Goal: Task Accomplishment & Management: Use online tool/utility

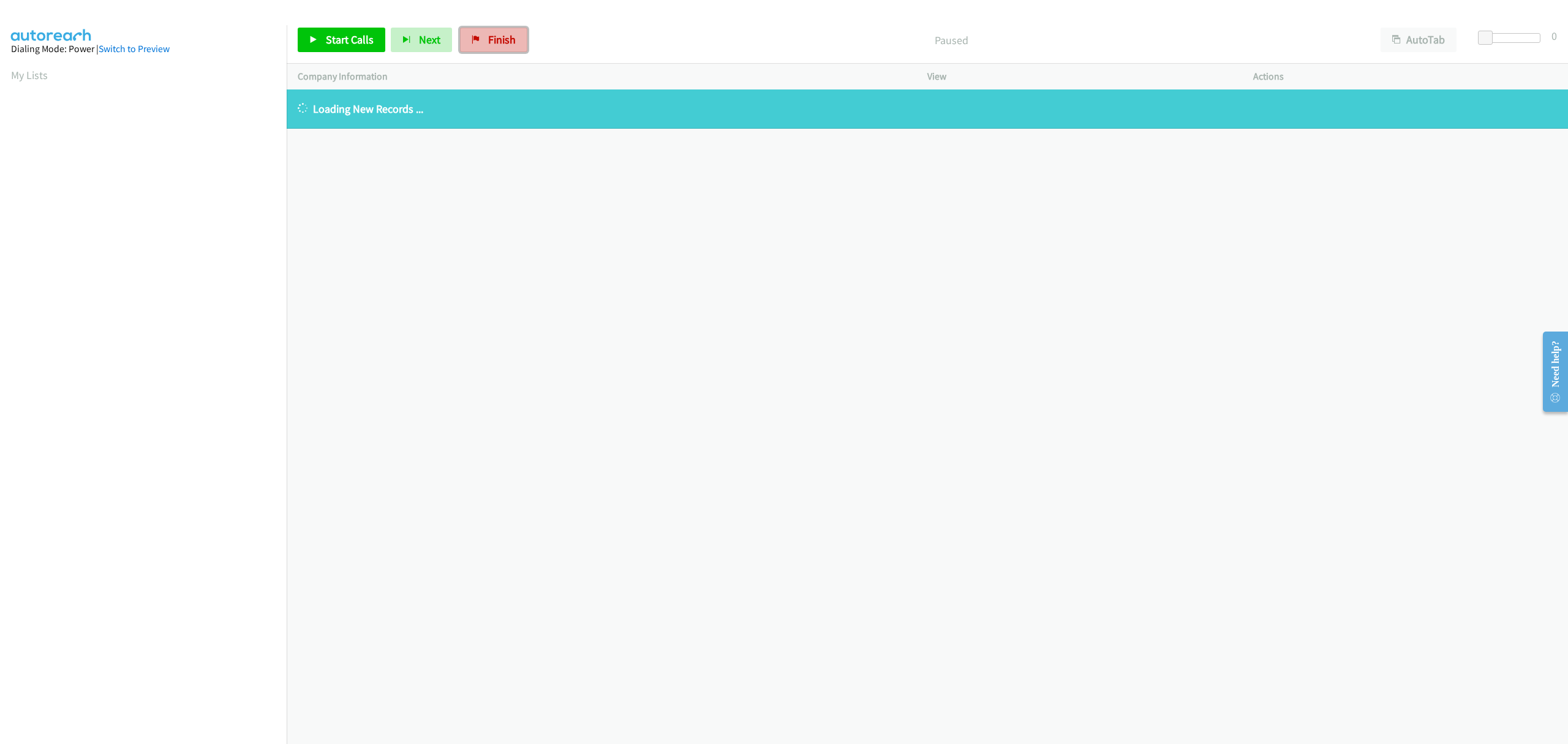
click at [483, 37] on link "Finish" at bounding box center [493, 40] width 67 height 24
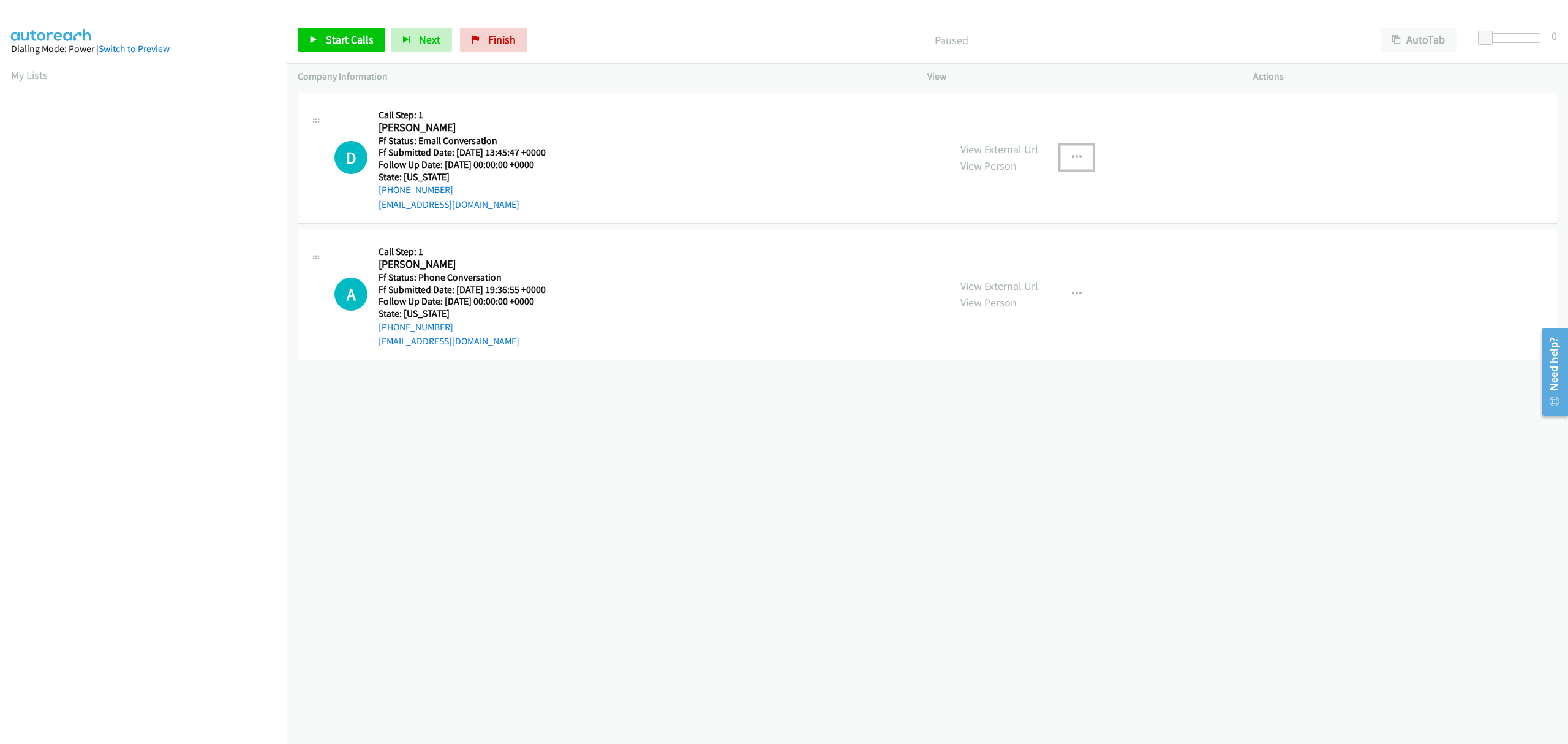
click at [1072, 157] on icon "button" at bounding box center [1076, 156] width 10 height 10
click at [982, 235] on link "Skip Call" at bounding box center [1011, 238] width 163 height 24
click at [1062, 292] on button "button" at bounding box center [1077, 294] width 33 height 24
click at [933, 368] on link "Skip Call" at bounding box center [1011, 374] width 163 height 24
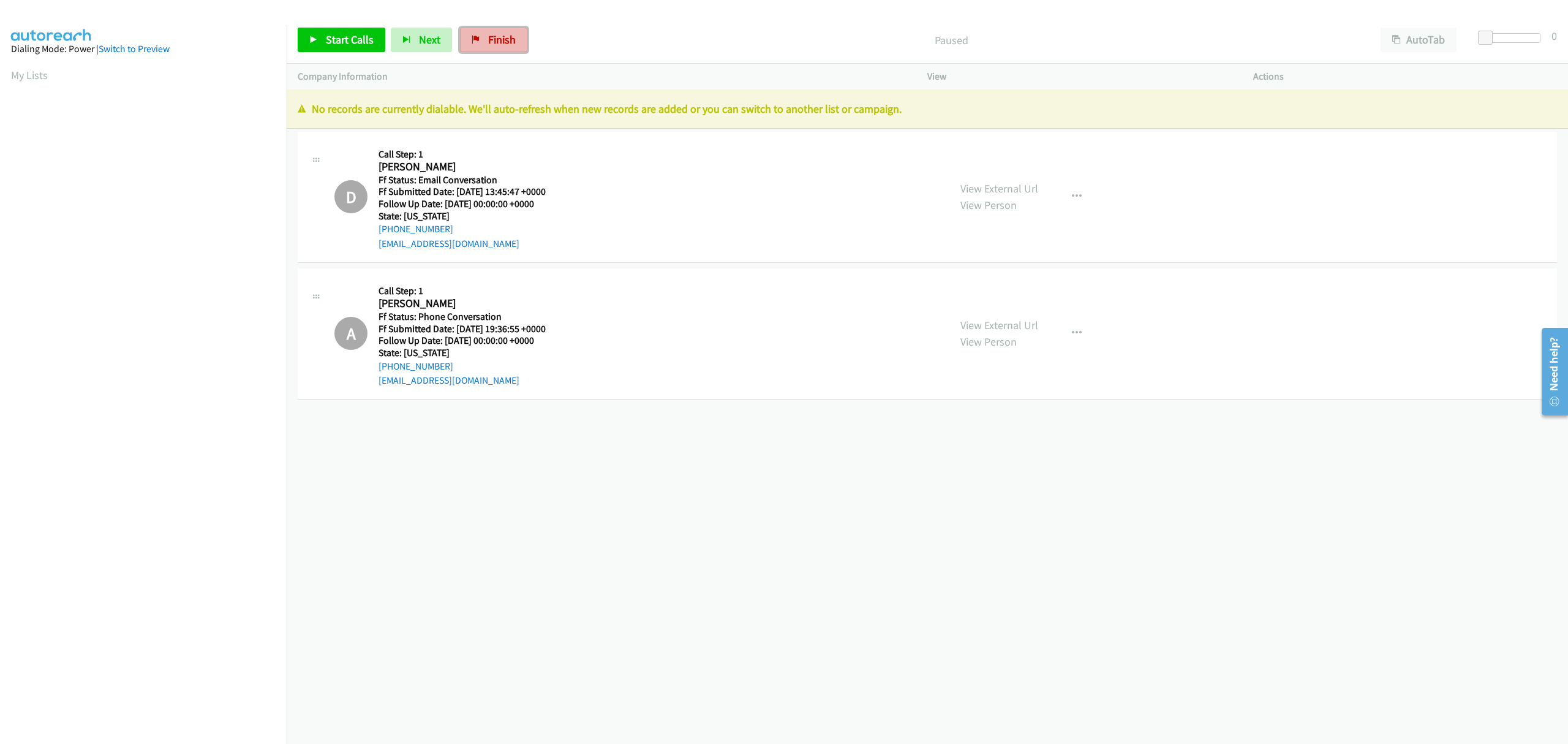
click at [509, 39] on span "Finish" at bounding box center [503, 39] width 28 height 14
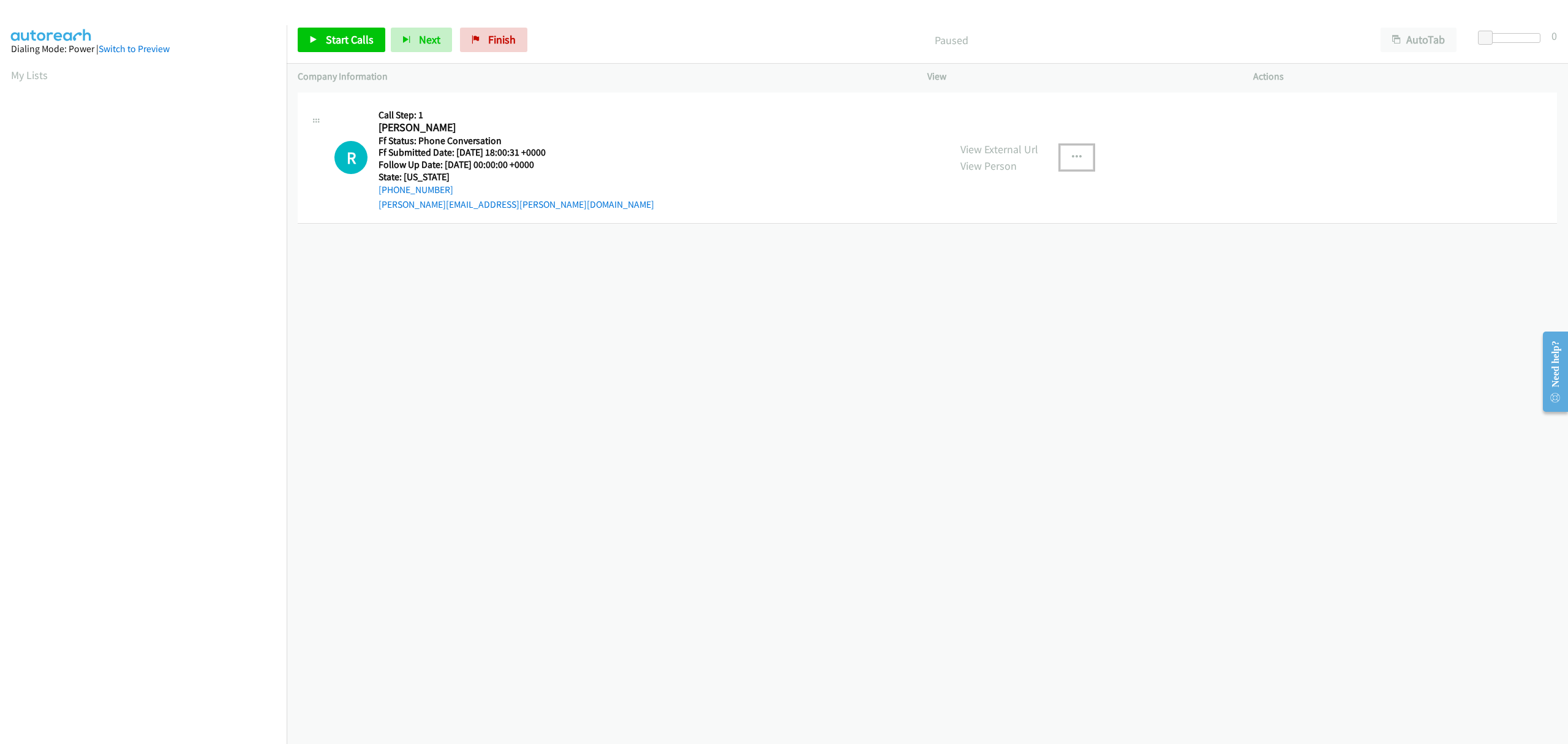
click at [1078, 156] on button "button" at bounding box center [1077, 157] width 33 height 24
click at [956, 230] on link "Skip Call" at bounding box center [1011, 238] width 163 height 24
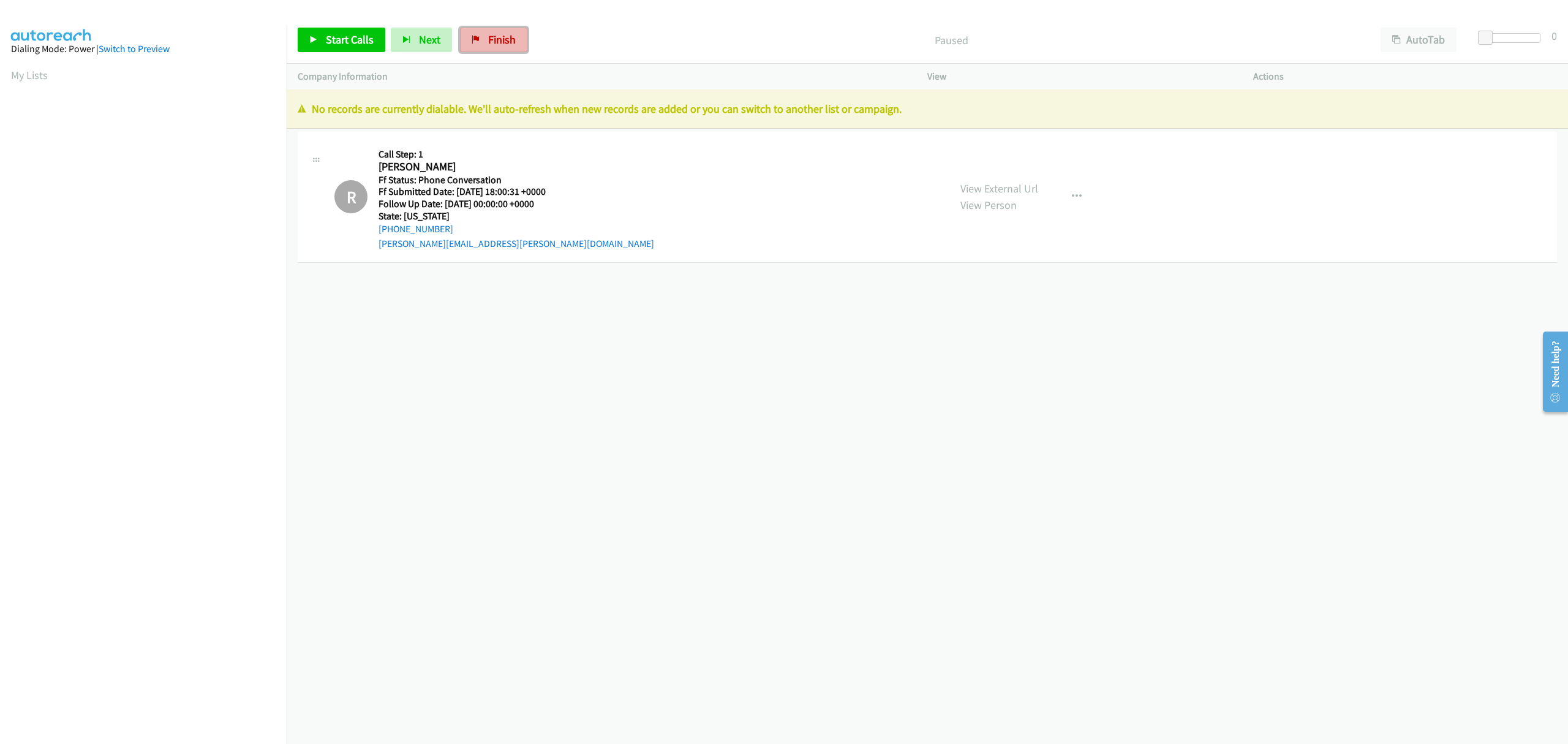
click at [482, 37] on link "Finish" at bounding box center [493, 40] width 67 height 24
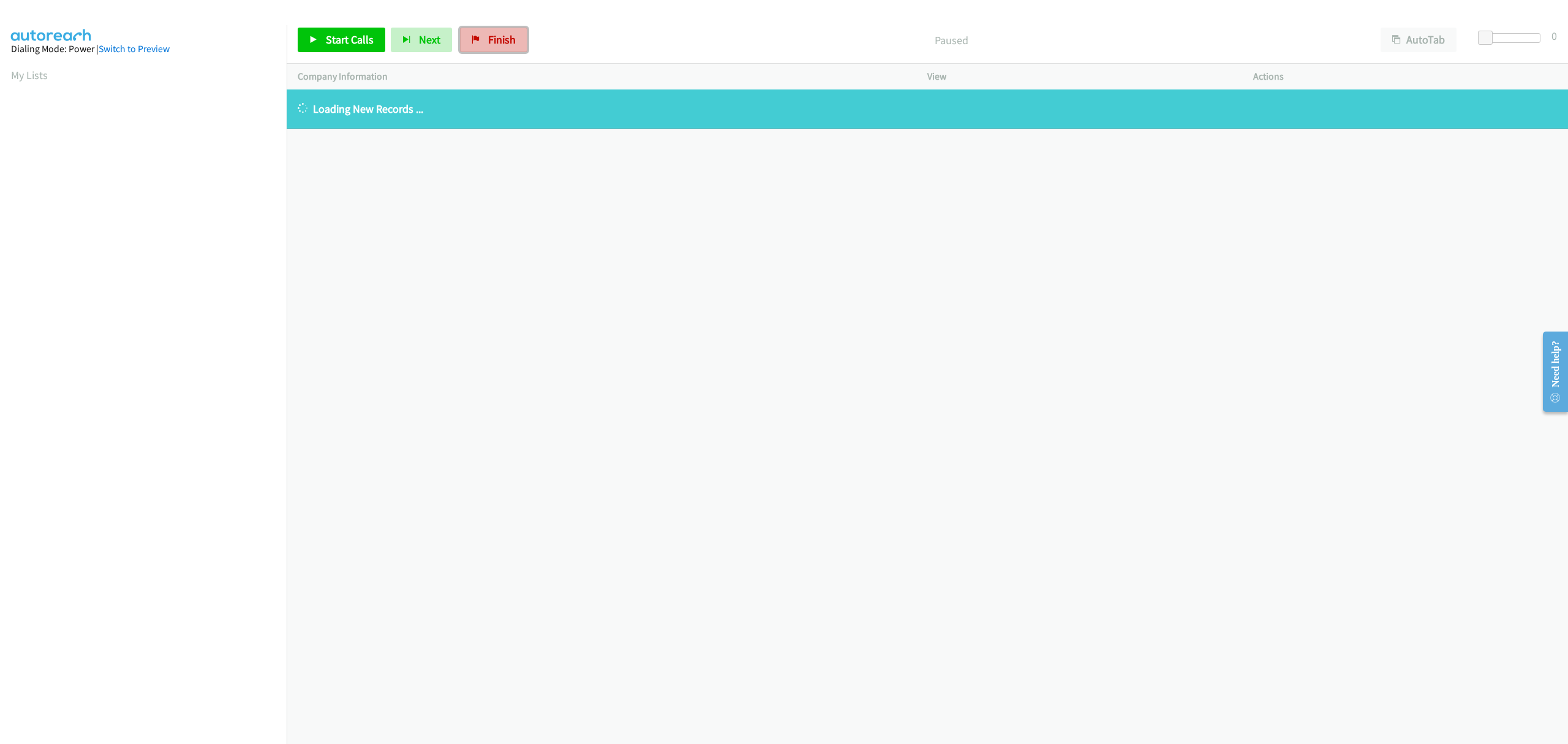
click at [509, 34] on span "Finish" at bounding box center [503, 39] width 28 height 14
click at [484, 39] on link "Finish" at bounding box center [493, 40] width 67 height 24
